Goal: Navigation & Orientation: Find specific page/section

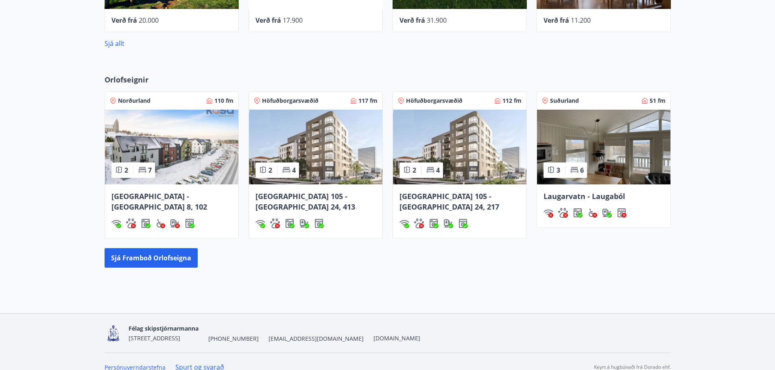
scroll to position [576, 0]
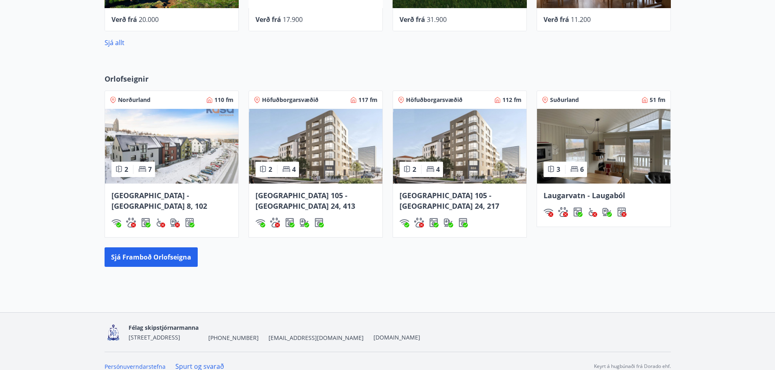
click at [626, 151] on img at bounding box center [603, 146] width 133 height 75
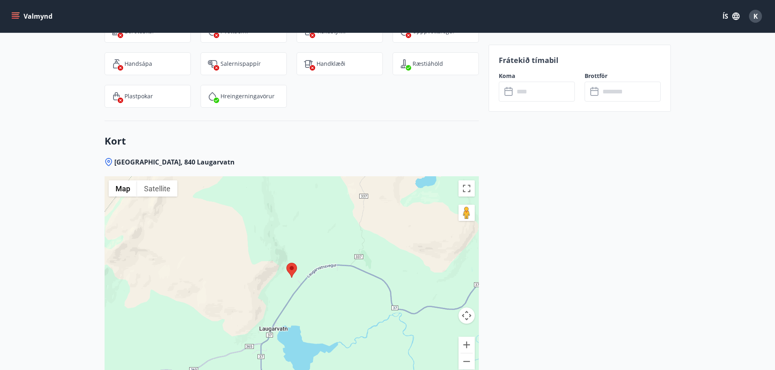
scroll to position [1260, 0]
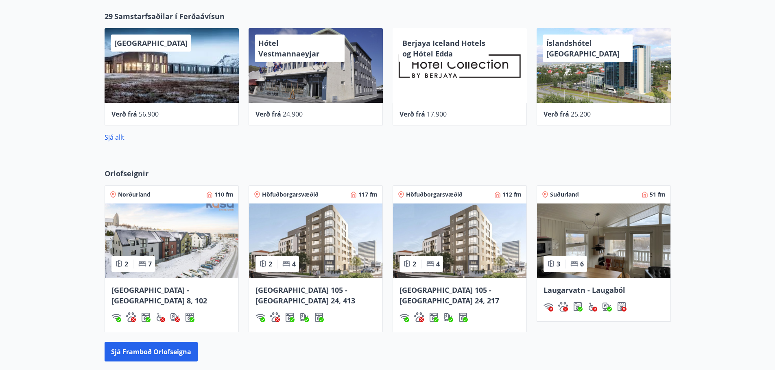
scroll to position [576, 0]
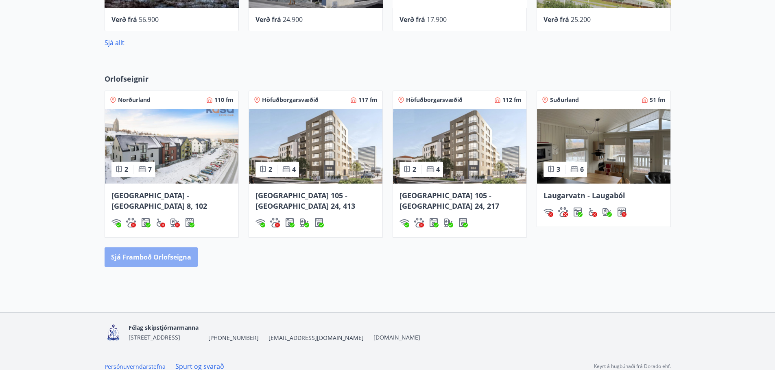
click at [180, 248] on button "Sjá framboð orlofseigna" at bounding box center [150, 258] width 93 height 20
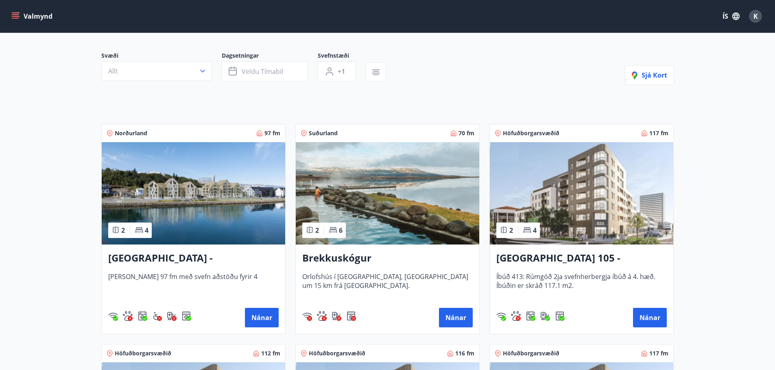
scroll to position [122, 0]
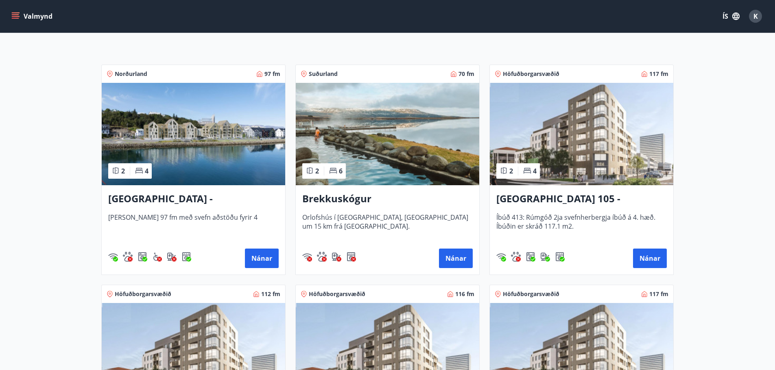
click at [344, 198] on h3 "Brekkuskógur" at bounding box center [387, 199] width 170 height 15
